Goal: Navigation & Orientation: Find specific page/section

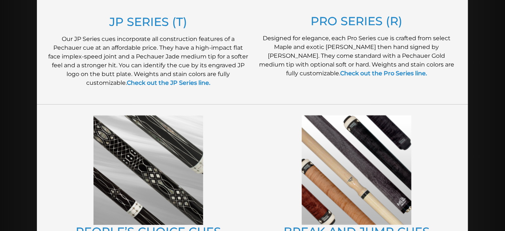
scroll to position [499, 0]
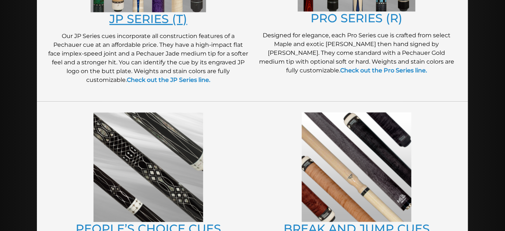
click at [134, 26] on link "JP SERIES (T)" at bounding box center [149, 19] width 78 height 14
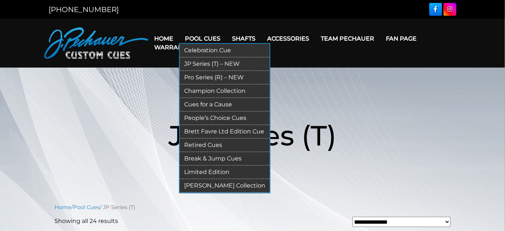
click at [204, 166] on link "Break & Jump Cues" at bounding box center [225, 159] width 90 height 14
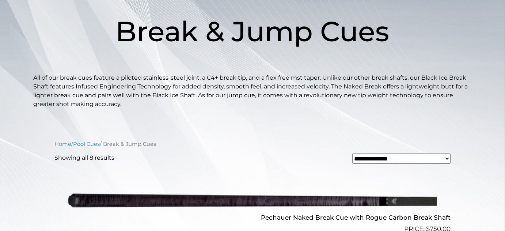
scroll to position [33, 0]
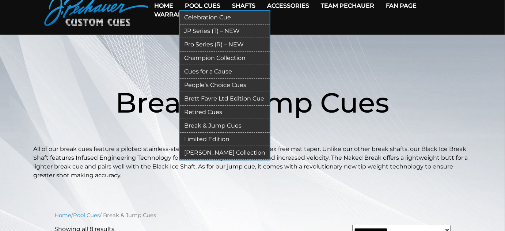
click at [214, 52] on link "Pro Series (R) – NEW" at bounding box center [225, 45] width 90 height 14
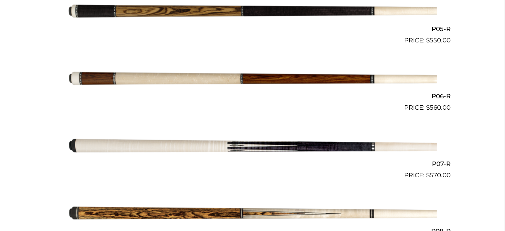
scroll to position [532, 0]
